Goal: Task Accomplishment & Management: Manage account settings

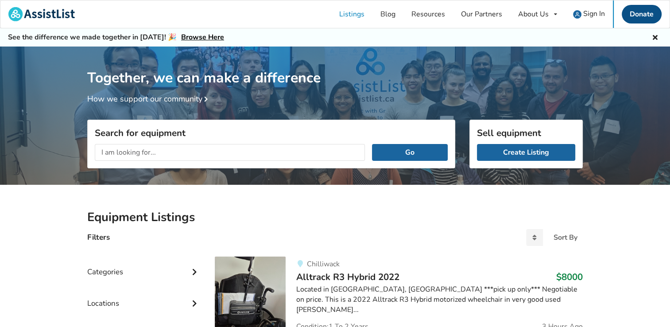
click at [642, 15] on link "Donate" at bounding box center [642, 14] width 40 height 19
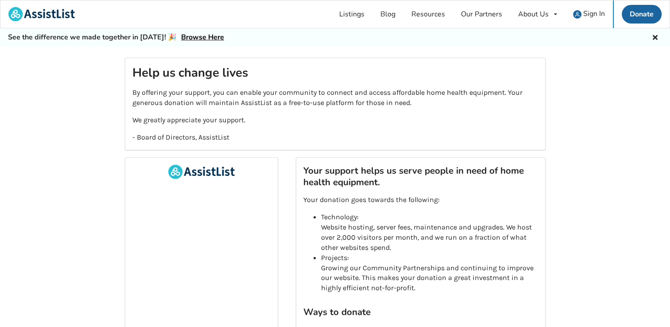
click at [654, 39] on icon at bounding box center [655, 36] width 8 height 7
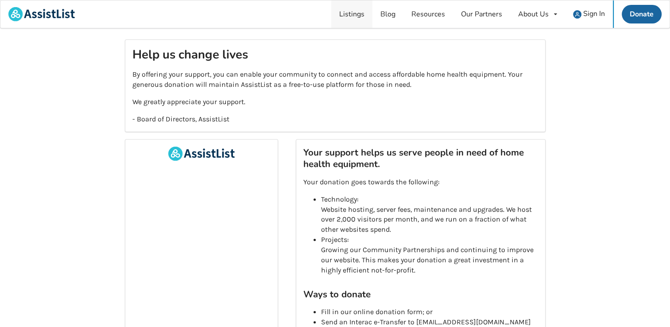
click at [349, 12] on link "Listings" at bounding box center [351, 13] width 41 height 27
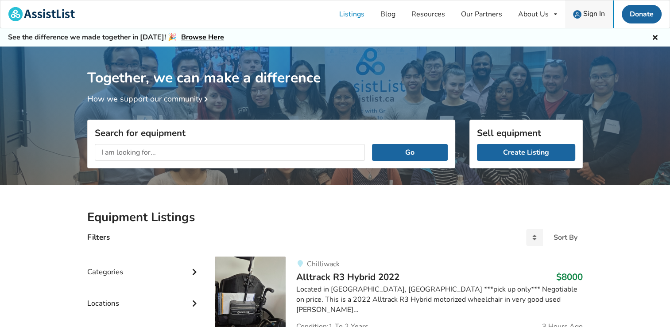
click at [600, 16] on span "Sign In" at bounding box center [594, 14] width 22 height 10
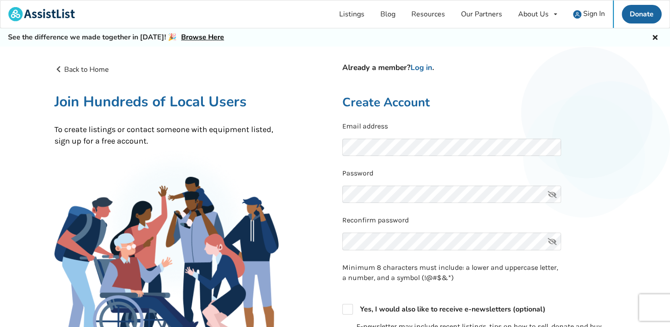
click at [552, 192] on icon at bounding box center [552, 195] width 18 height 18
click at [427, 68] on link "Log in" at bounding box center [422, 67] width 22 height 10
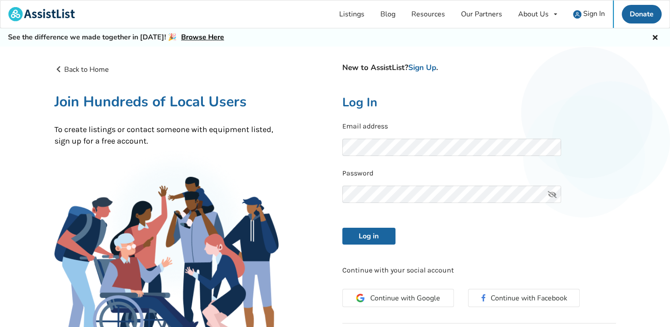
click at [555, 193] on icon at bounding box center [552, 195] width 18 height 18
click at [384, 237] on button "Log in" at bounding box center [368, 236] width 53 height 17
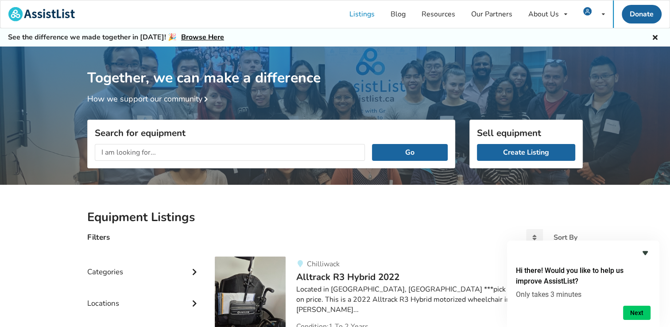
click at [646, 252] on icon "Hide survey" at bounding box center [645, 253] width 5 height 4
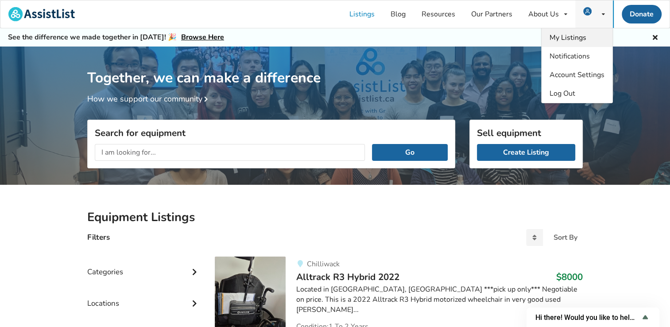
click at [580, 38] on span "My Listings" at bounding box center [568, 38] width 37 height 10
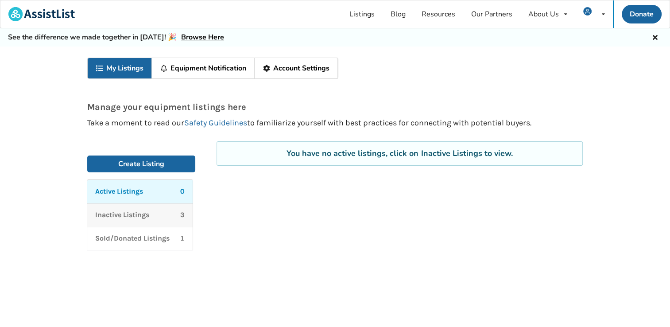
click at [153, 213] on div "Inactive Listings 3" at bounding box center [139, 215] width 89 height 10
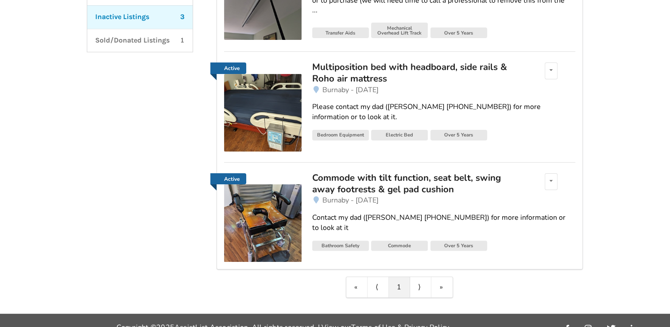
scroll to position [210, 0]
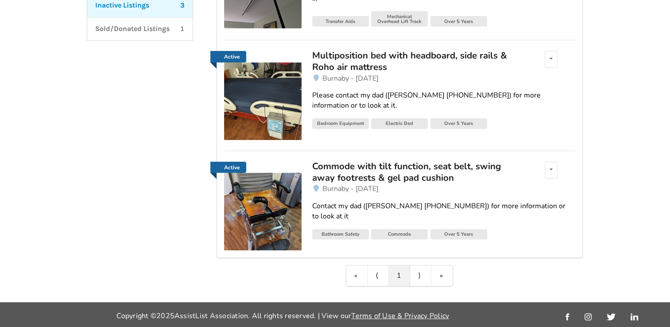
click at [349, 170] on div "Commode with tilt function, seat belt, swing away footrests & gel pad cushion" at bounding box center [415, 171] width 207 height 23
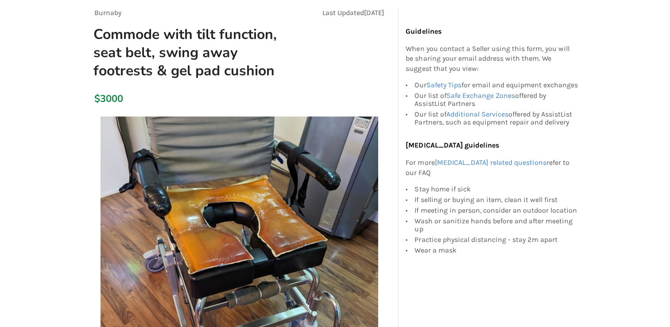
scroll to position [37, 0]
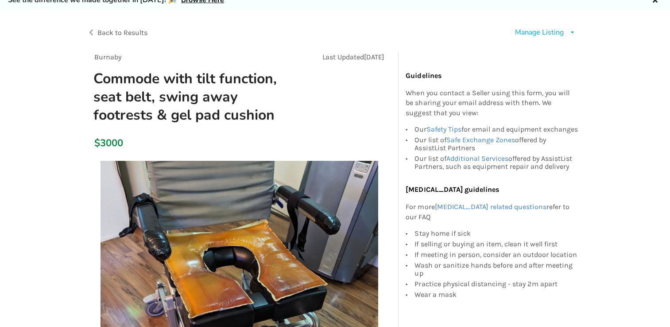
click at [132, 32] on span "Back to Results" at bounding box center [122, 32] width 50 height 8
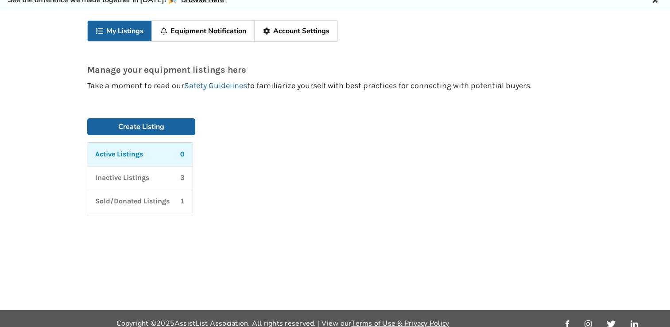
scroll to position [46, 0]
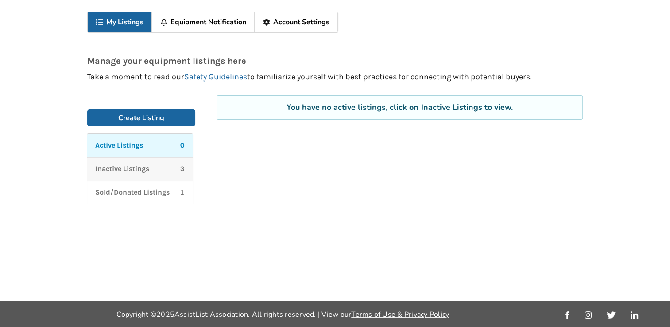
click at [161, 174] on link "Inactive Listings 3" at bounding box center [139, 168] width 105 height 23
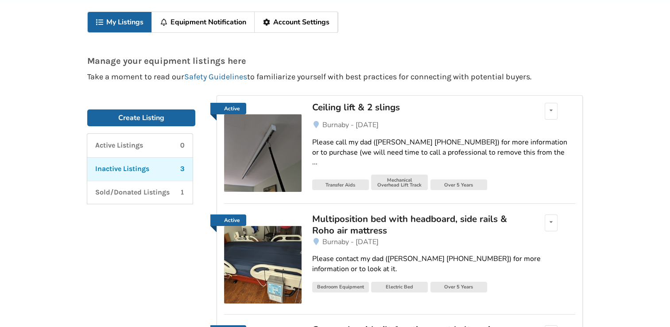
click at [367, 218] on div "Multiposition bed with headboard, side rails & Roho air mattress" at bounding box center [415, 224] width 207 height 23
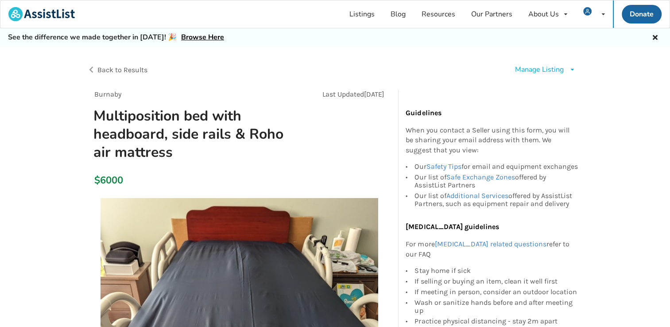
click at [131, 66] on span "Back to Results" at bounding box center [122, 70] width 50 height 8
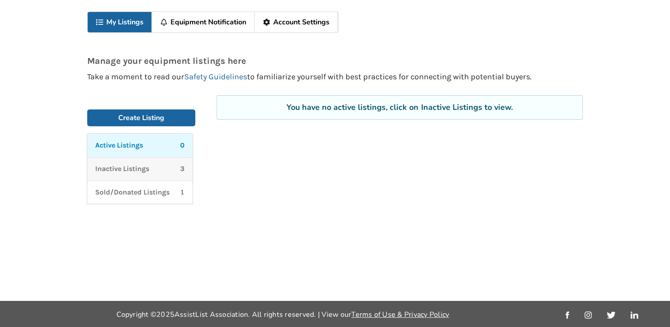
click at [159, 171] on div "Inactive Listings 3" at bounding box center [139, 169] width 89 height 10
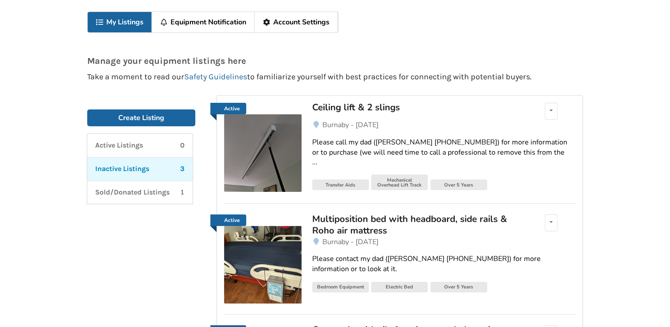
click at [347, 107] on div "Ceiling lift & 2 slings" at bounding box center [415, 107] width 207 height 12
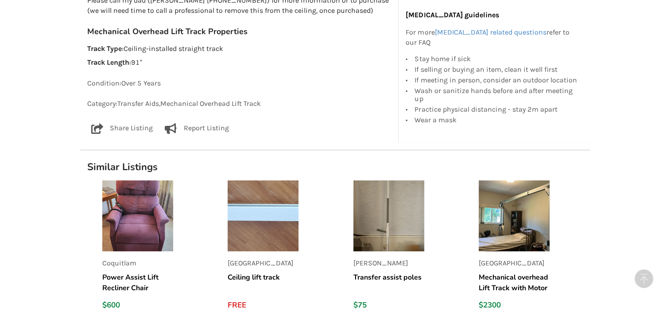
scroll to position [573, 0]
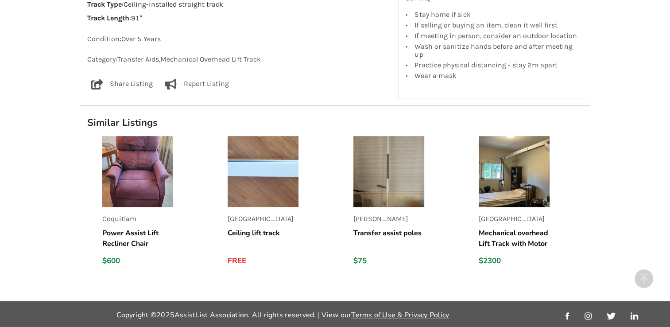
click at [134, 188] on img at bounding box center [137, 171] width 71 height 71
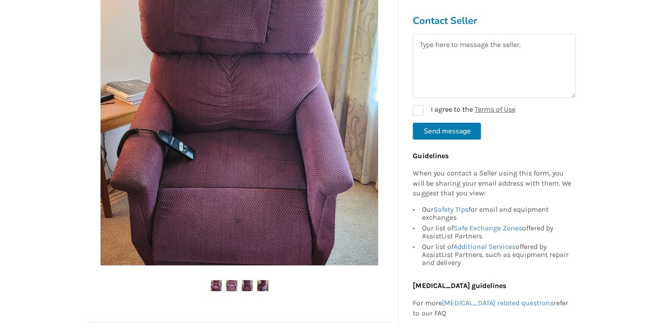
scroll to position [177, 0]
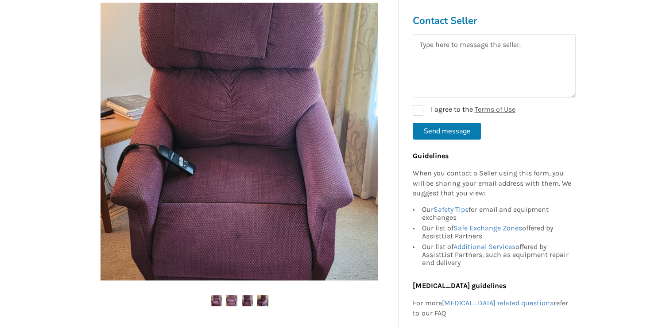
click at [219, 300] on img at bounding box center [216, 300] width 11 height 11
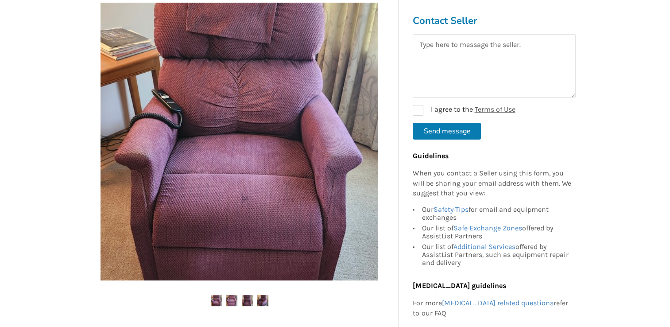
click at [230, 300] on img at bounding box center [231, 300] width 11 height 11
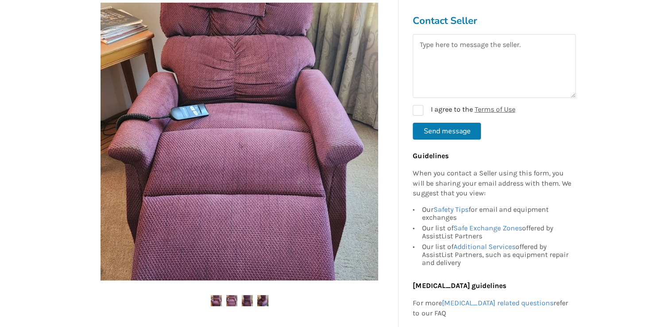
click at [244, 299] on img at bounding box center [247, 300] width 11 height 11
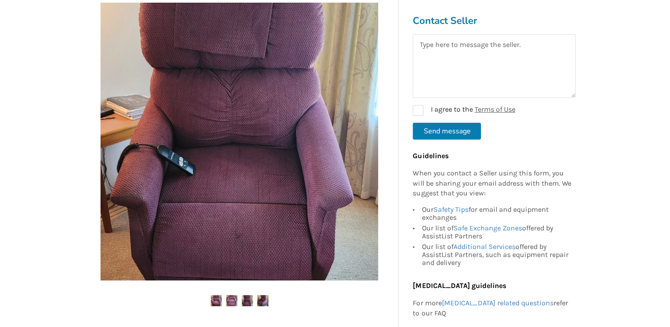
click at [259, 299] on img at bounding box center [262, 300] width 11 height 11
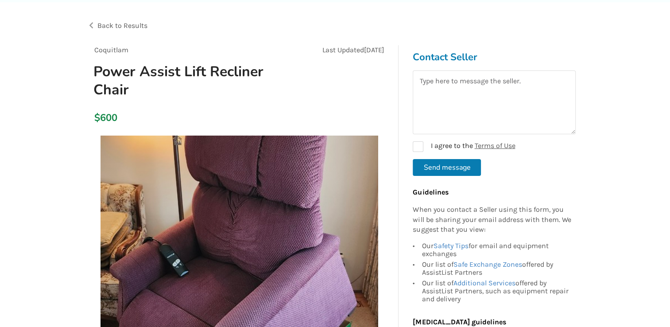
scroll to position [0, 0]
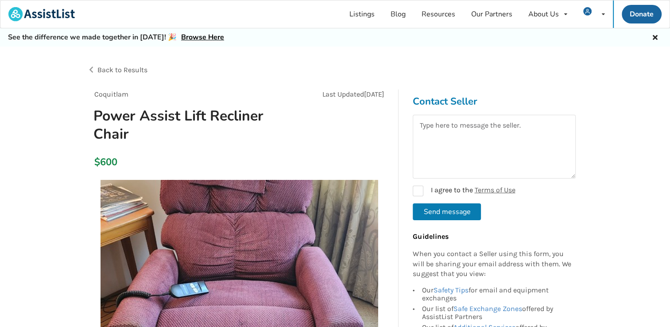
click at [109, 70] on span "Back to Results" at bounding box center [122, 70] width 50 height 8
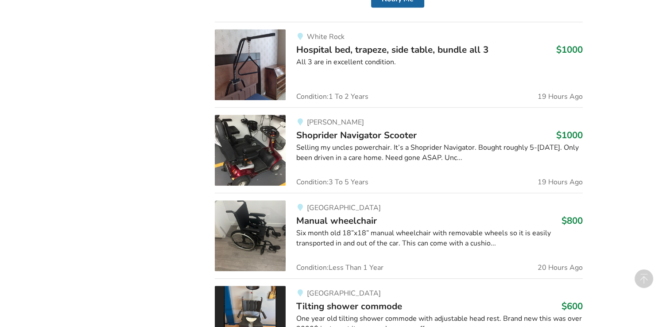
scroll to position [443, 0]
